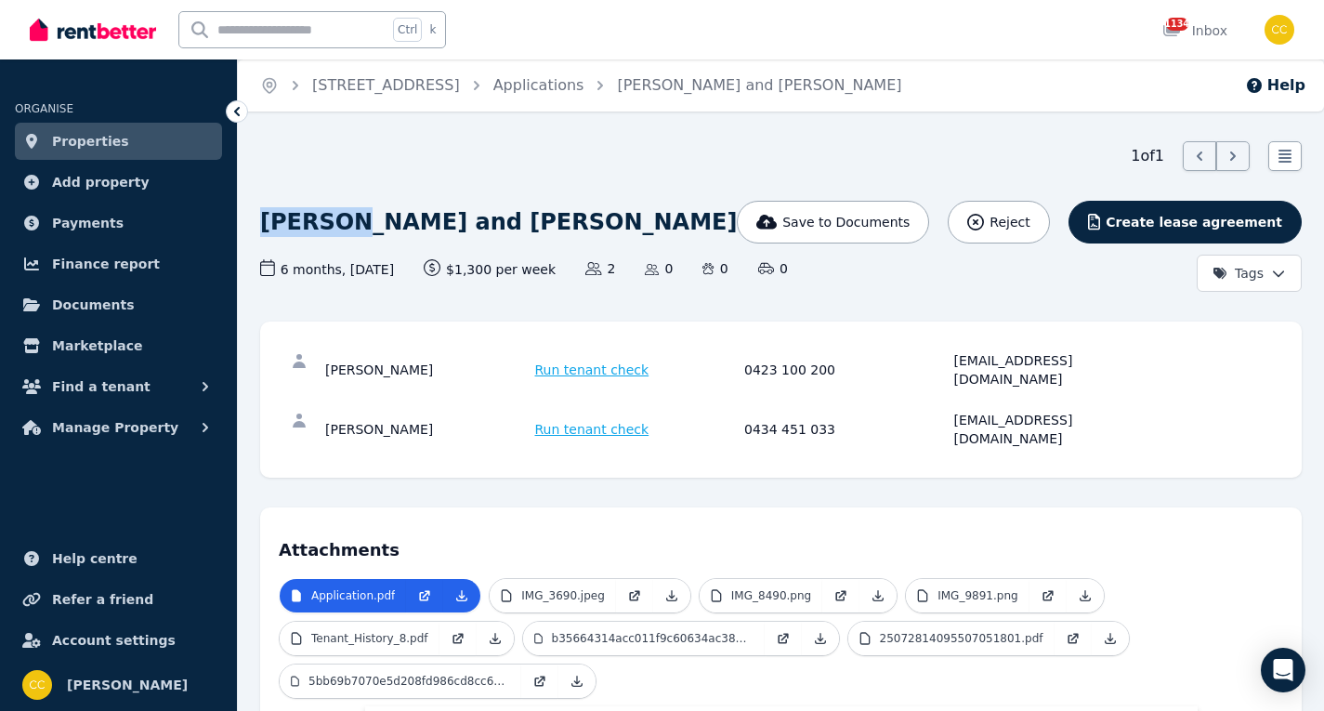
click at [112, 143] on span "Properties" at bounding box center [90, 141] width 77 height 22
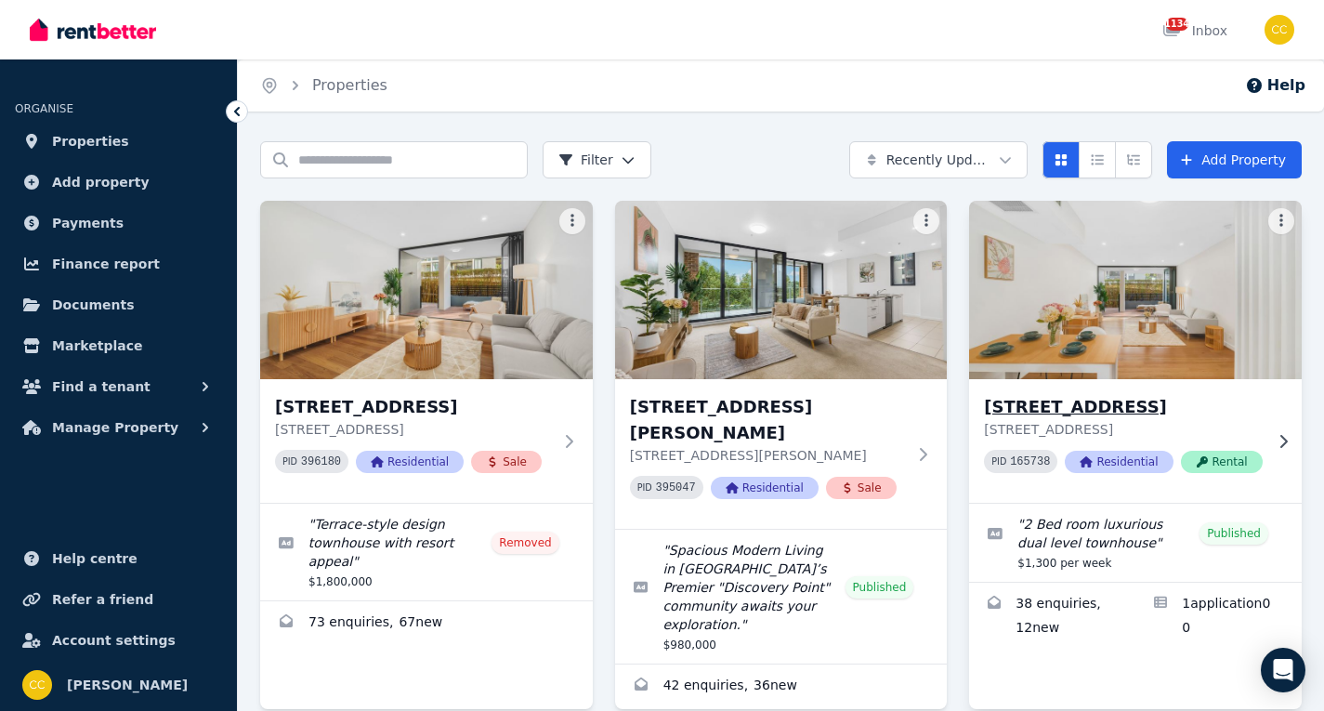
click at [1269, 403] on div "[STREET_ADDRESS] 165738 Residential Rental" at bounding box center [1135, 441] width 333 height 124
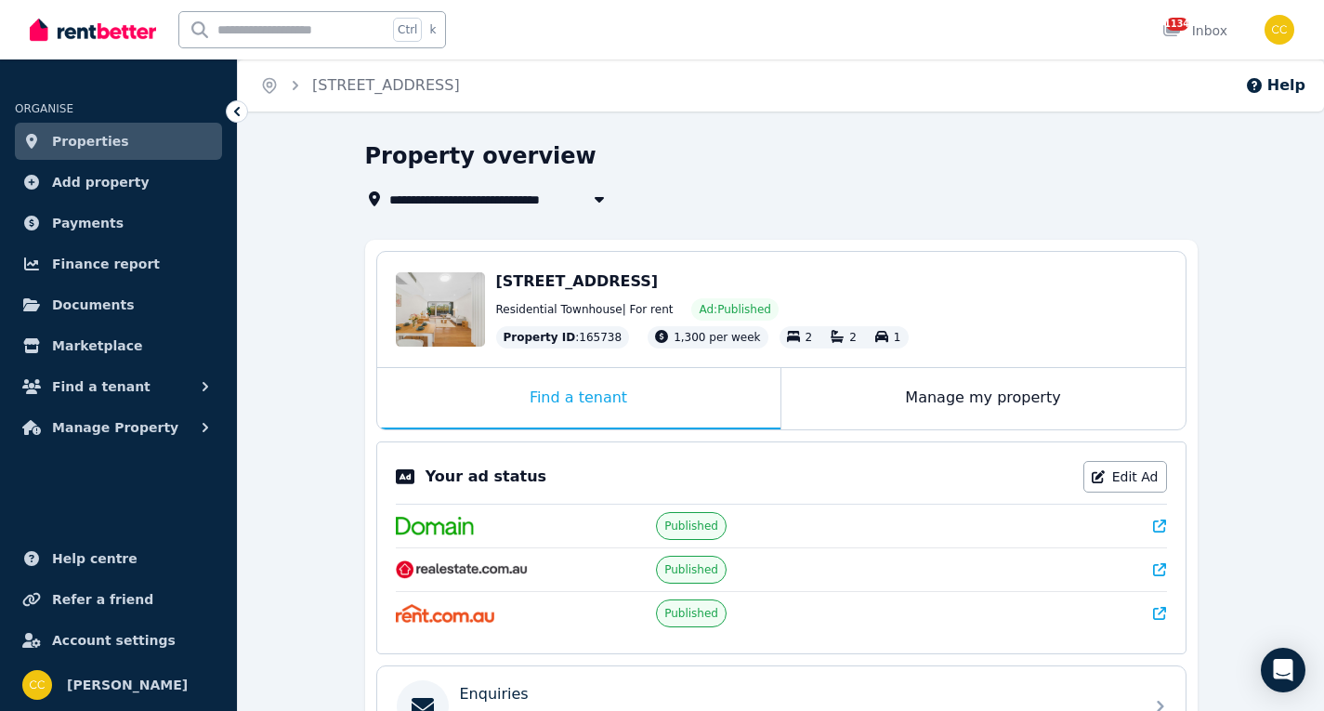
drag, startPoint x: 493, startPoint y: 282, endPoint x: 906, endPoint y: 288, distance: 412.6
click at [907, 288] on div "Edit [STREET_ADDRESS] Residential Townhouse | For rent Ad: Published Property I…" at bounding box center [781, 309] width 808 height 115
copy span "[STREET_ADDRESS]"
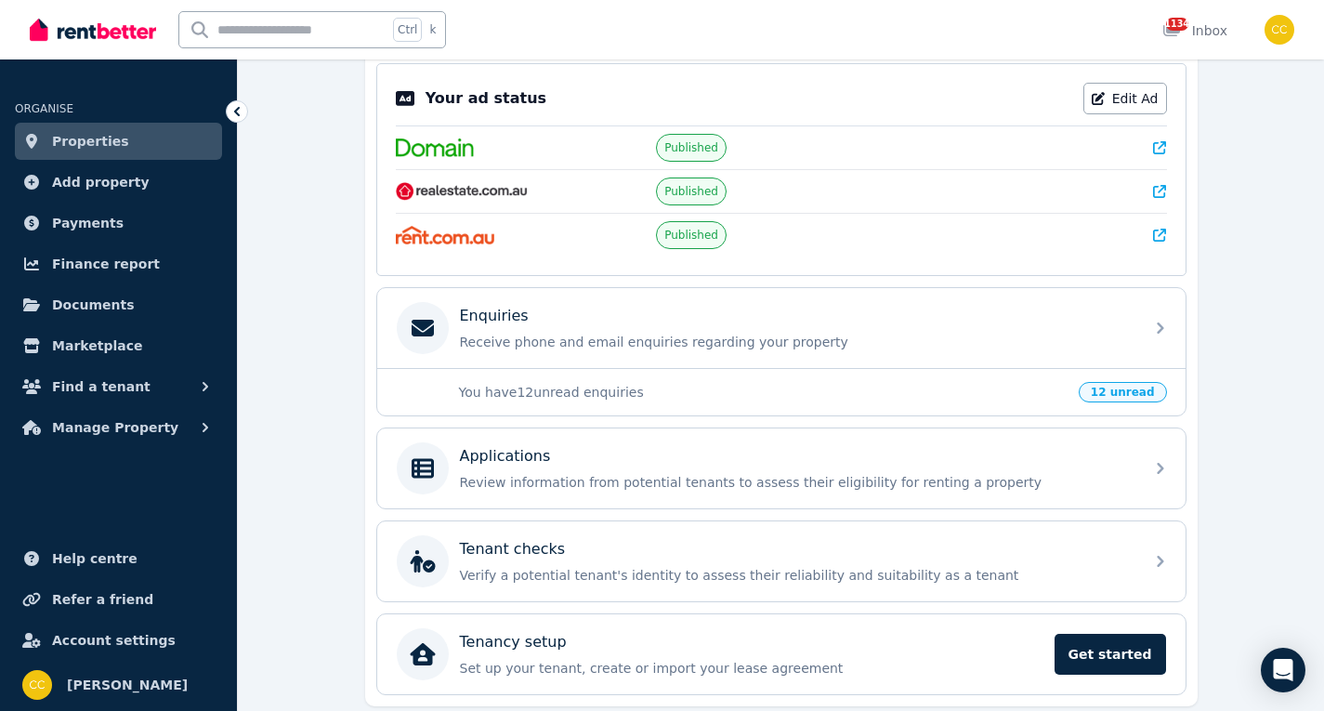
scroll to position [444, 0]
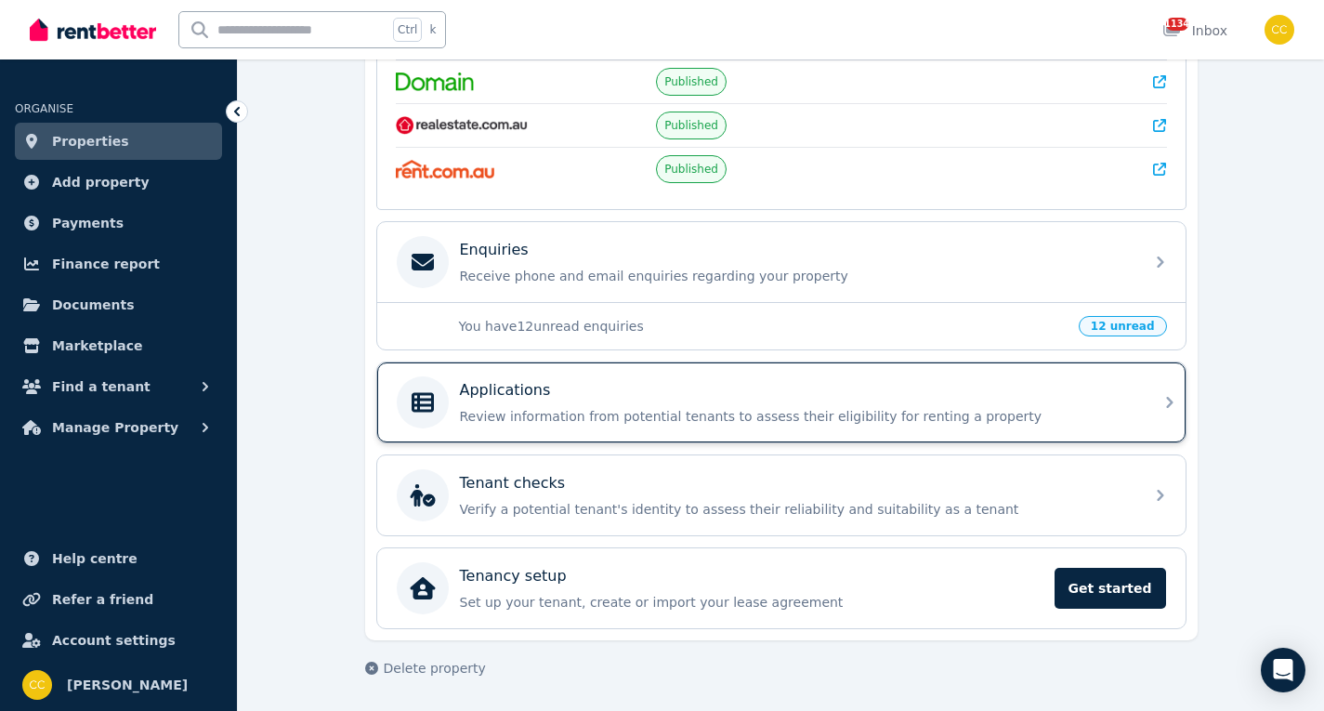
click at [974, 400] on div "Applications" at bounding box center [796, 390] width 673 height 22
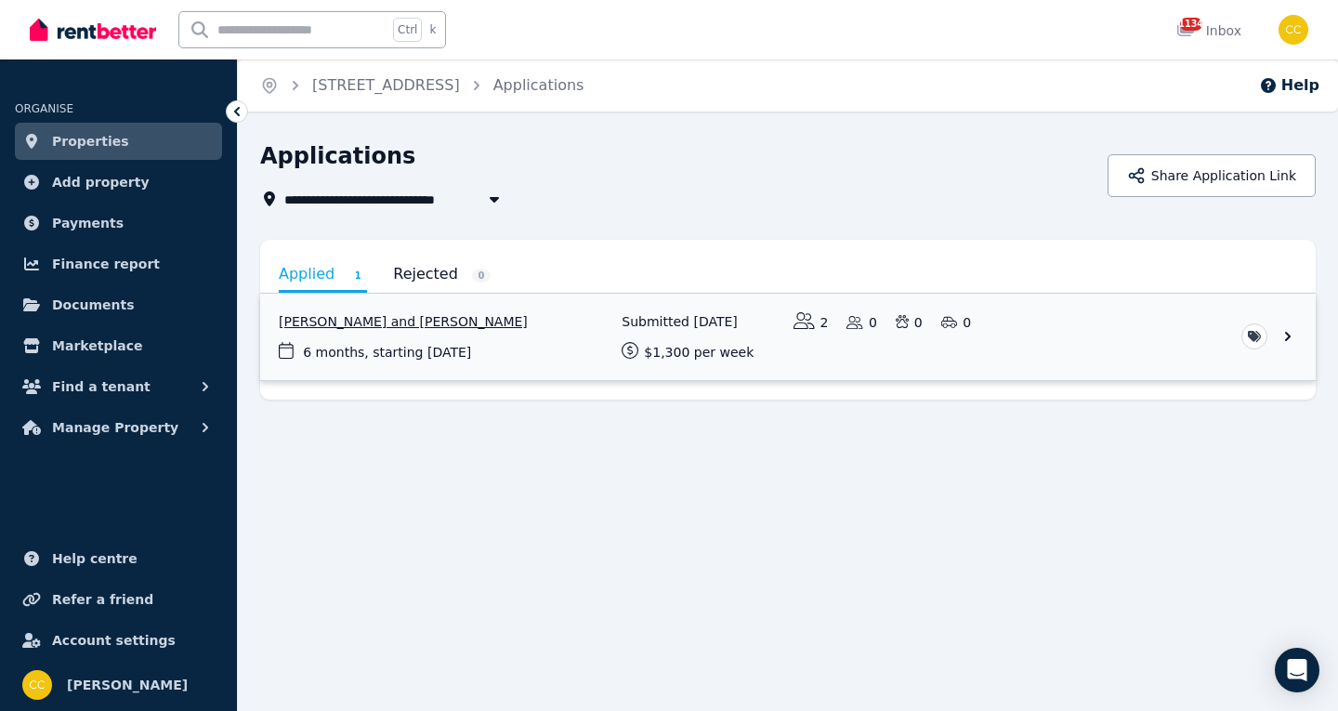
click at [844, 363] on link "View application: Jiaqiao Liang and Jiajin Liang" at bounding box center [788, 337] width 1056 height 86
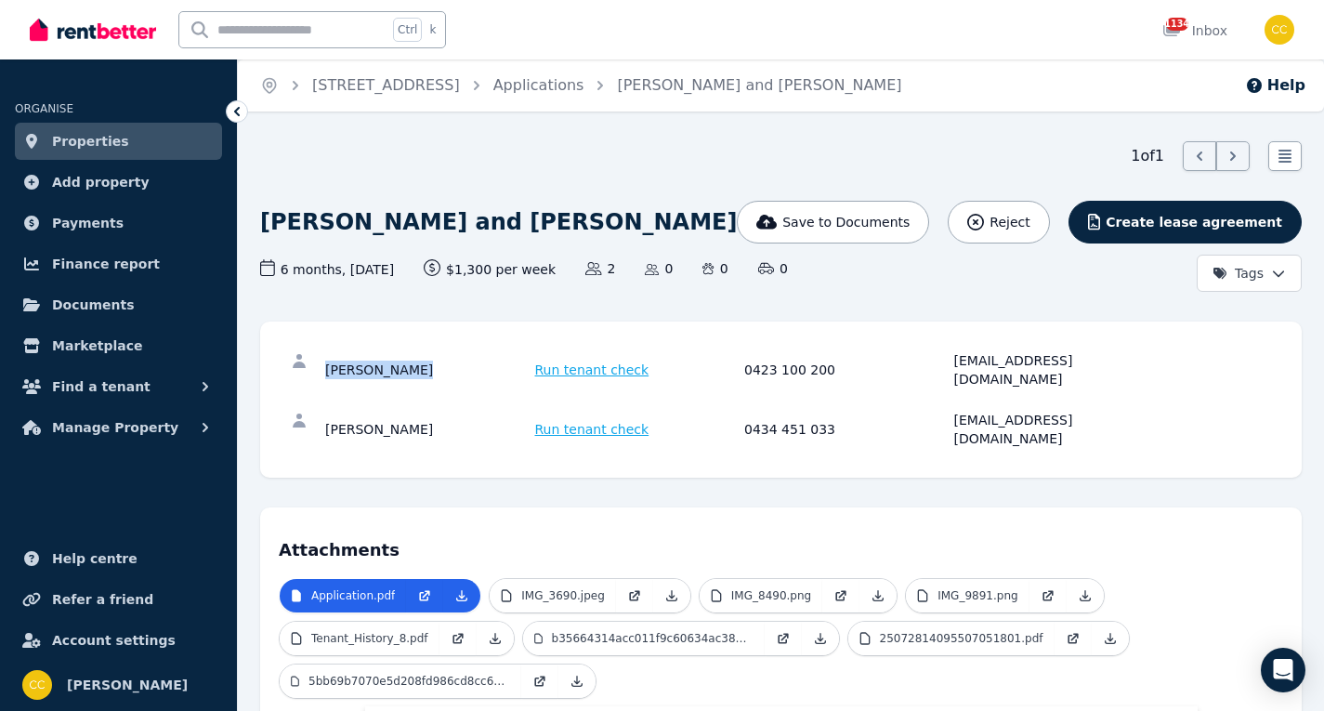
drag, startPoint x: 413, startPoint y: 367, endPoint x: 334, endPoint y: 368, distance: 79.9
click at [315, 369] on div "[PERSON_NAME] Run tenant check 0423 100 200 [EMAIL_ADDRESS][DOMAIN_NAME]" at bounding box center [781, 369] width 1004 height 59
copy div "[PERSON_NAME]"
drag, startPoint x: 1088, startPoint y: 360, endPoint x: 950, endPoint y: 377, distance: 139.6
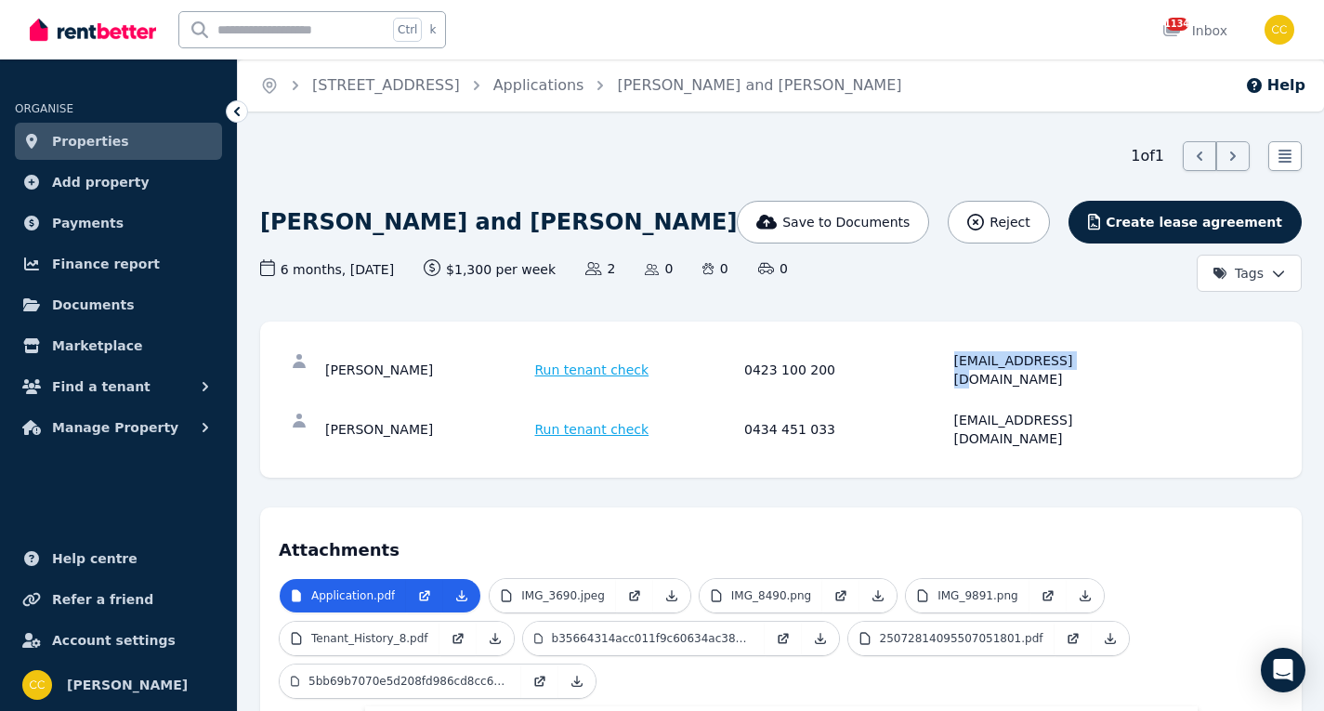
click at [944, 377] on div "[PERSON_NAME] Run tenant check 0423 100 200 [EMAIL_ADDRESS][DOMAIN_NAME]" at bounding box center [781, 369] width 1004 height 59
copy div "[EMAIL_ADDRESS][DOMAIN_NAME]"
drag, startPoint x: 388, startPoint y: 402, endPoint x: 322, endPoint y: 400, distance: 66.0
click at [322, 400] on div "[PERSON_NAME] Run tenant check 0434 451 033 [EMAIL_ADDRESS][DOMAIN_NAME]" at bounding box center [781, 429] width 1004 height 59
copy div "[PERSON_NAME]"
